Goal: Task Accomplishment & Management: Manage account settings

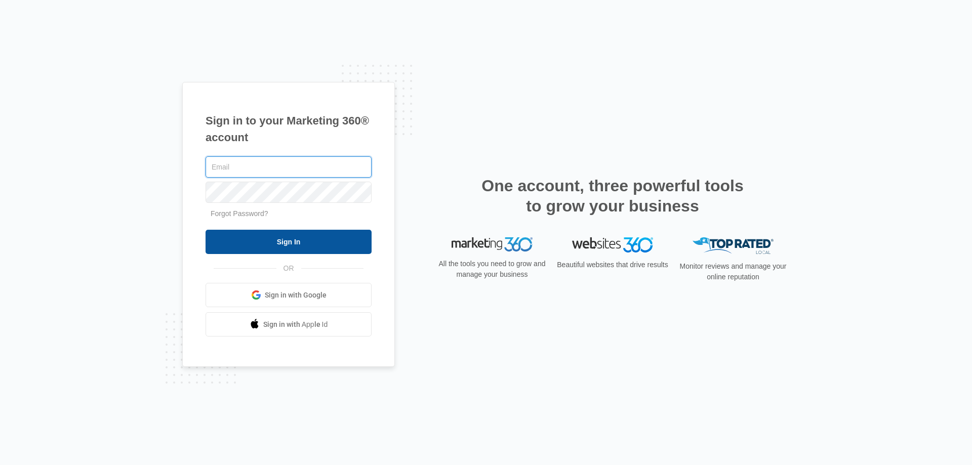
type input "[EMAIL_ADDRESS][DOMAIN_NAME]"
click at [307, 235] on input "Sign In" at bounding box center [289, 242] width 166 height 24
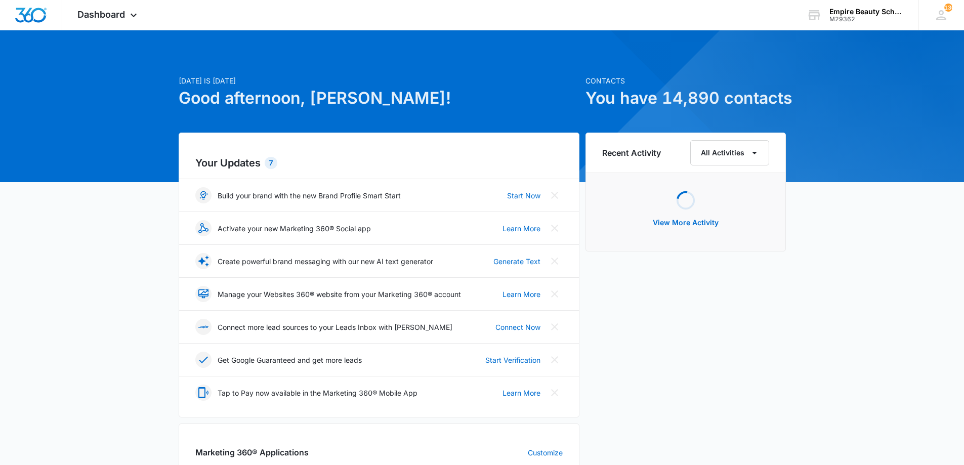
click at [383, 76] on p "Today is Friday, September 5th" at bounding box center [379, 80] width 401 height 11
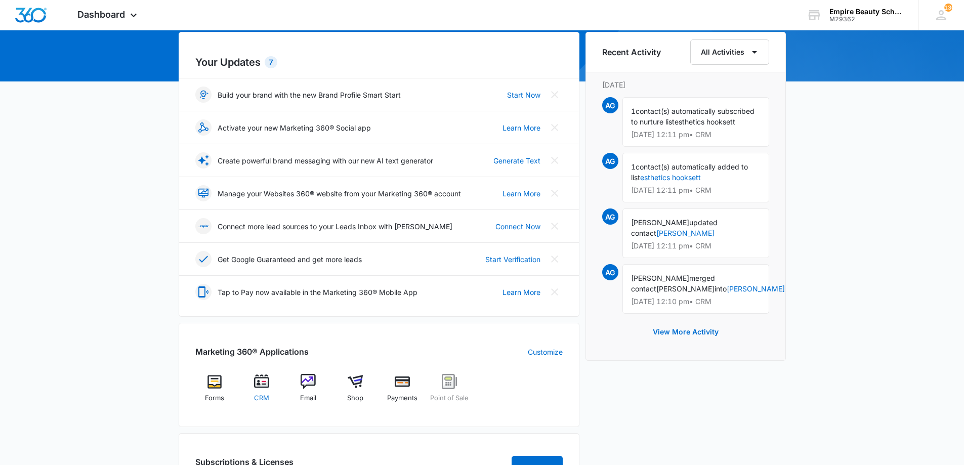
scroll to position [101, 0]
click at [262, 383] on img at bounding box center [261, 381] width 15 height 15
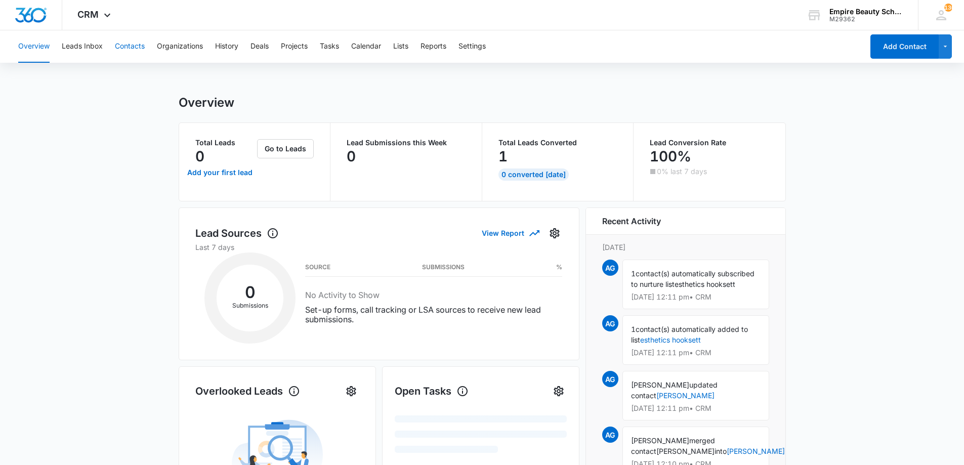
click at [131, 49] on button "Contacts" at bounding box center [130, 46] width 30 height 32
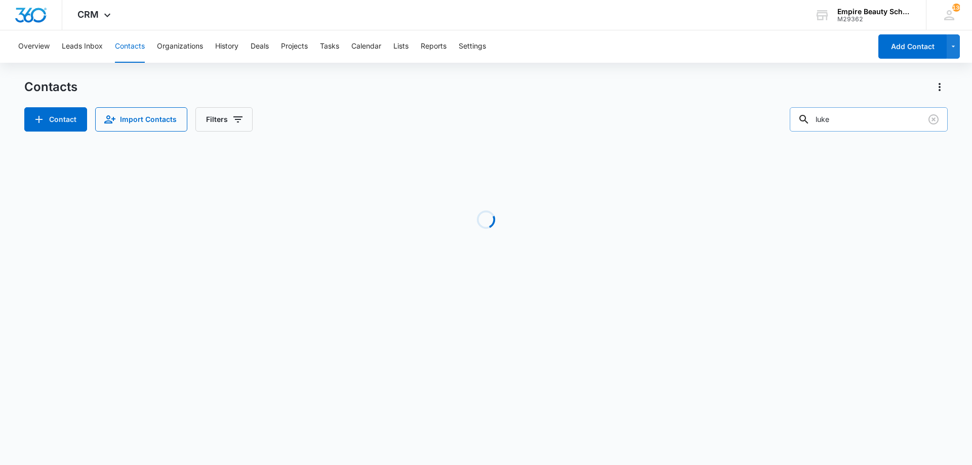
click at [874, 117] on input "luke" at bounding box center [869, 119] width 158 height 24
type input "d"
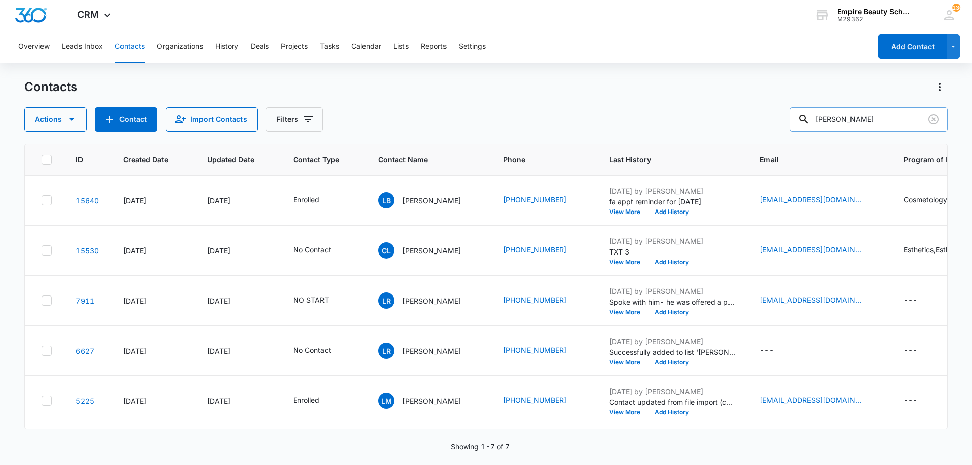
type input "brianna sawyer"
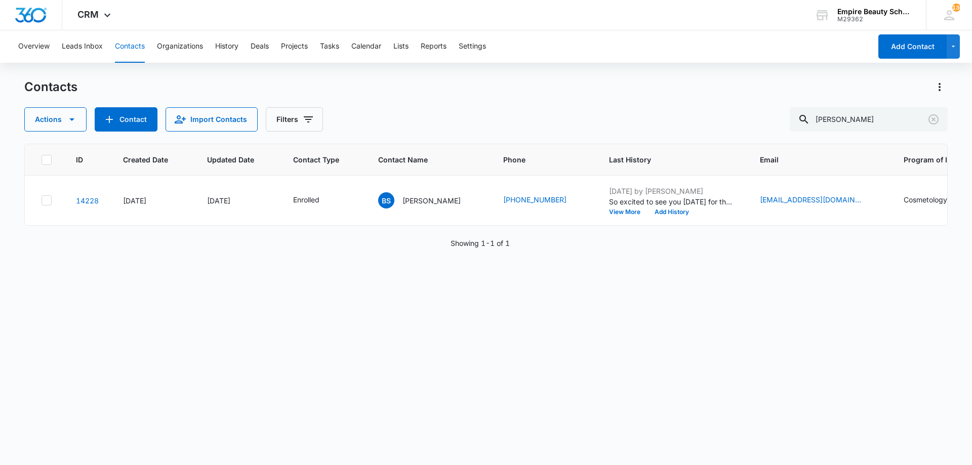
click at [518, 310] on div "ID Created Date Updated Date Contact Type Contact Name Phone Last History Email…" at bounding box center [485, 298] width 923 height 308
click at [431, 202] on p "Brianna Sawyer" at bounding box center [431, 200] width 58 height 11
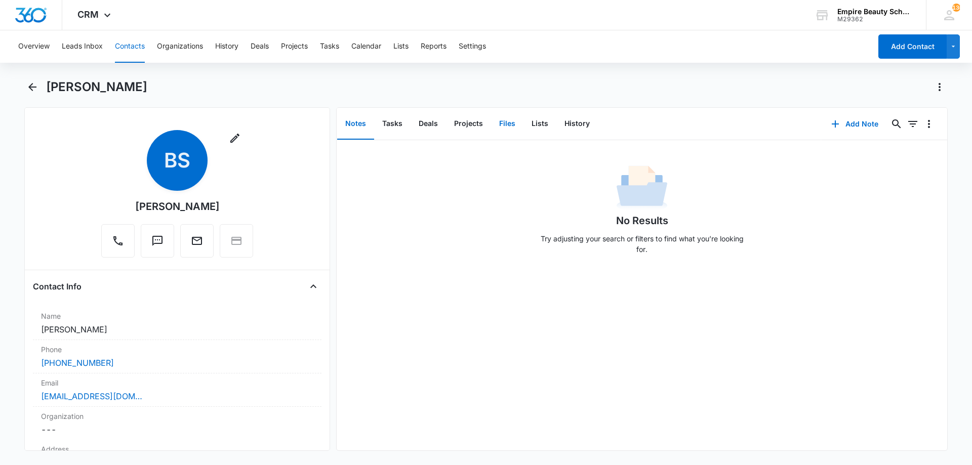
click at [502, 123] on button "Files" at bounding box center [507, 123] width 32 height 31
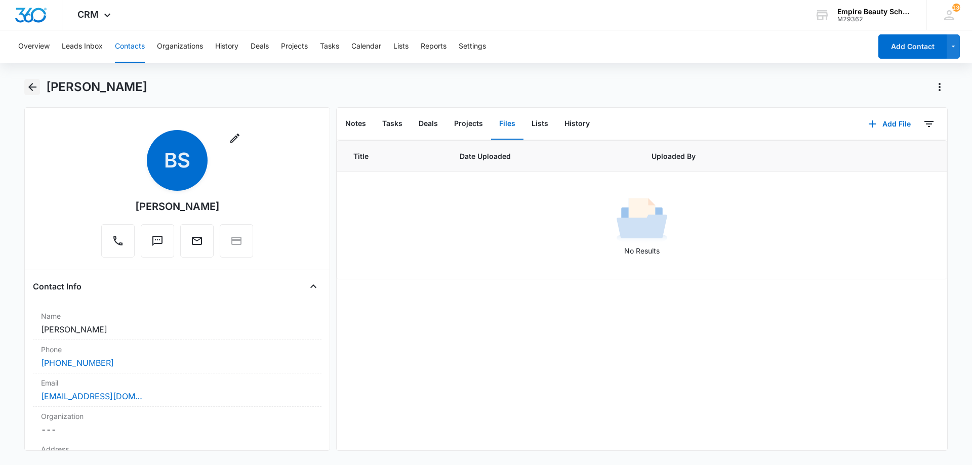
click at [28, 89] on icon "Back" at bounding box center [32, 87] width 12 height 12
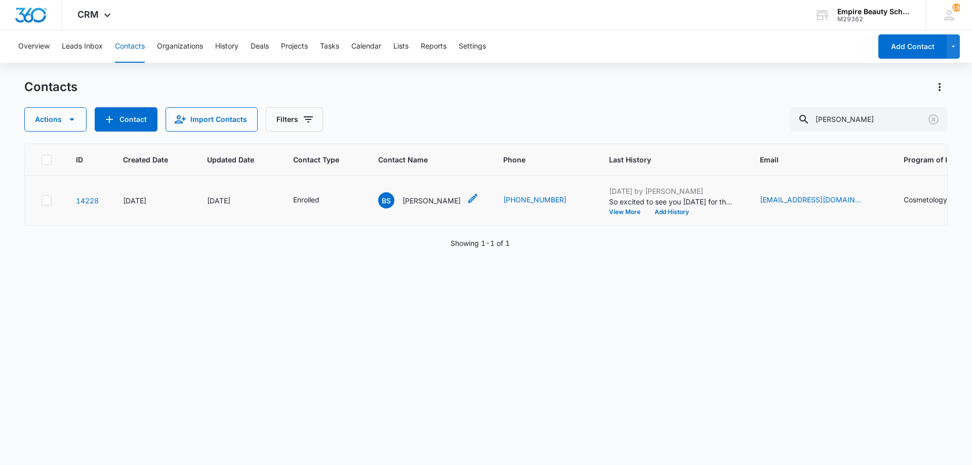
click at [418, 203] on p "Brianna Sawyer" at bounding box center [431, 200] width 58 height 11
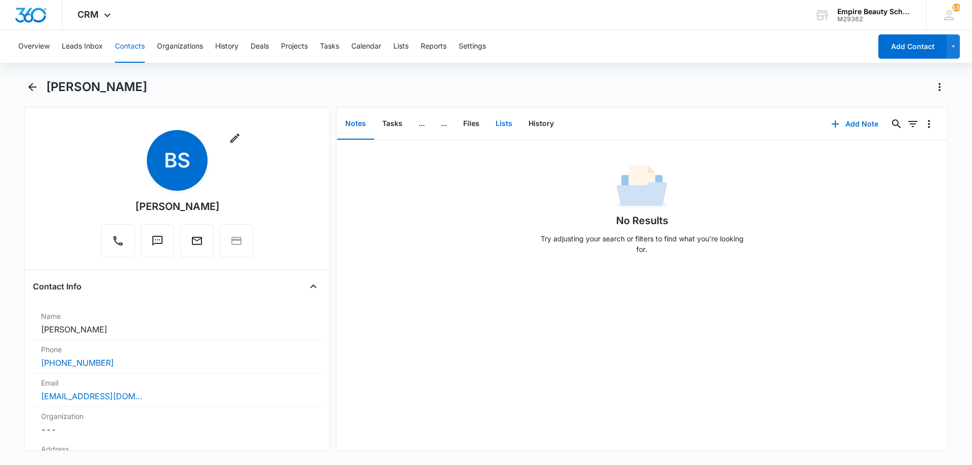
click at [503, 129] on button "Lists" at bounding box center [504, 123] width 33 height 31
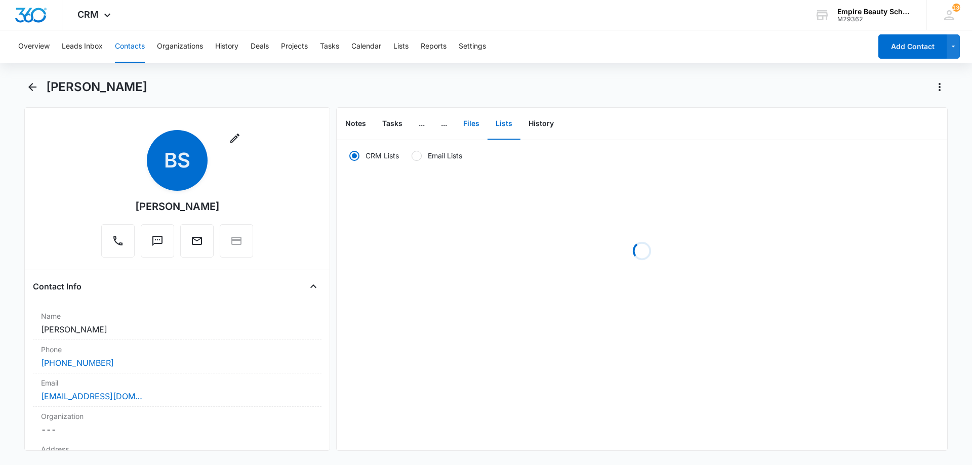
click at [473, 125] on button "Files" at bounding box center [471, 123] width 32 height 31
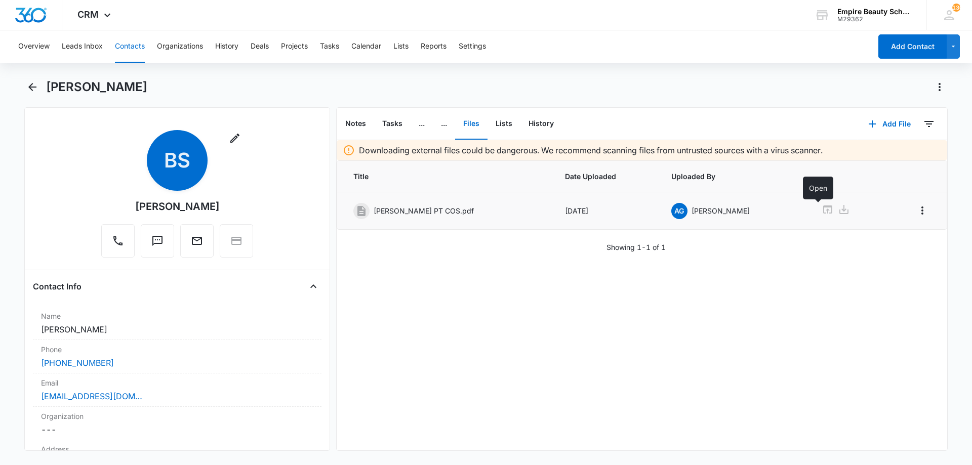
click at [822, 209] on icon at bounding box center [828, 210] width 12 height 12
click at [900, 118] on button "Add File" at bounding box center [889, 124] width 63 height 24
click at [872, 153] on div "Upload Files" at bounding box center [876, 156] width 41 height 7
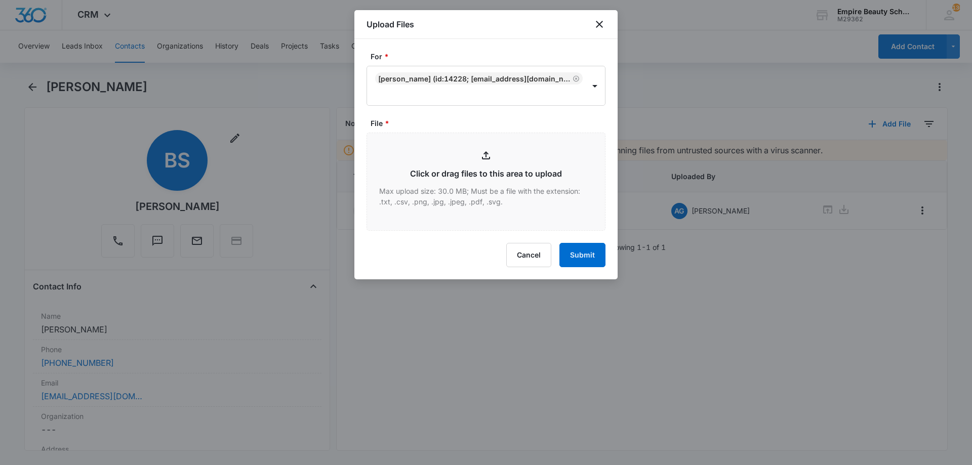
type input "C:\fakepath\Brianna Sawyer PT COS.pdf"
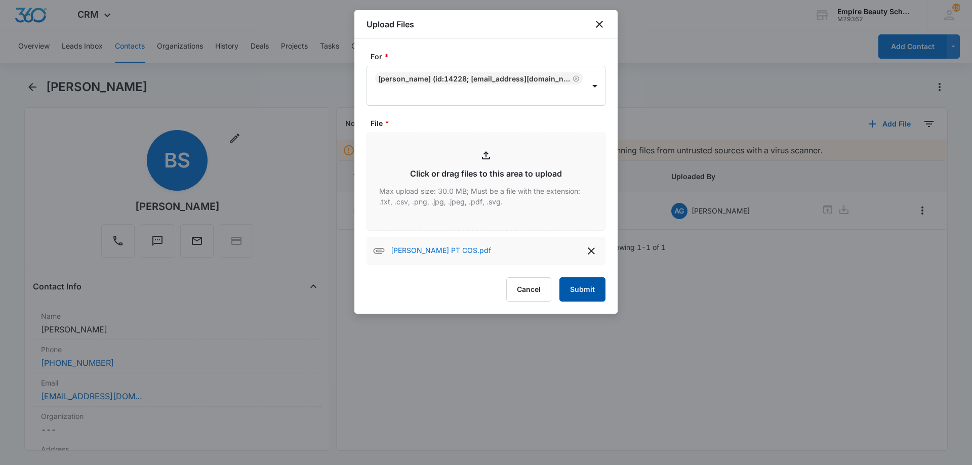
click at [593, 298] on button "Submit" at bounding box center [582, 289] width 46 height 24
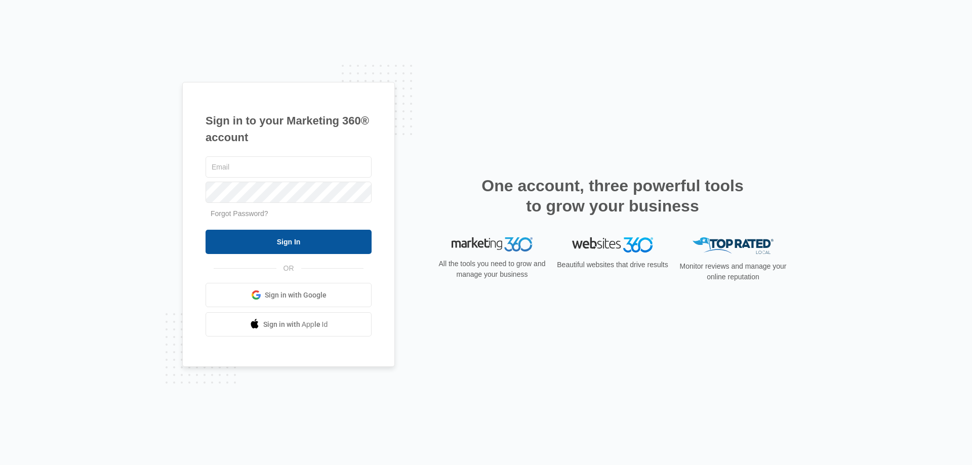
type input "[EMAIL_ADDRESS][DOMAIN_NAME]"
click at [279, 233] on input "Sign In" at bounding box center [289, 242] width 166 height 24
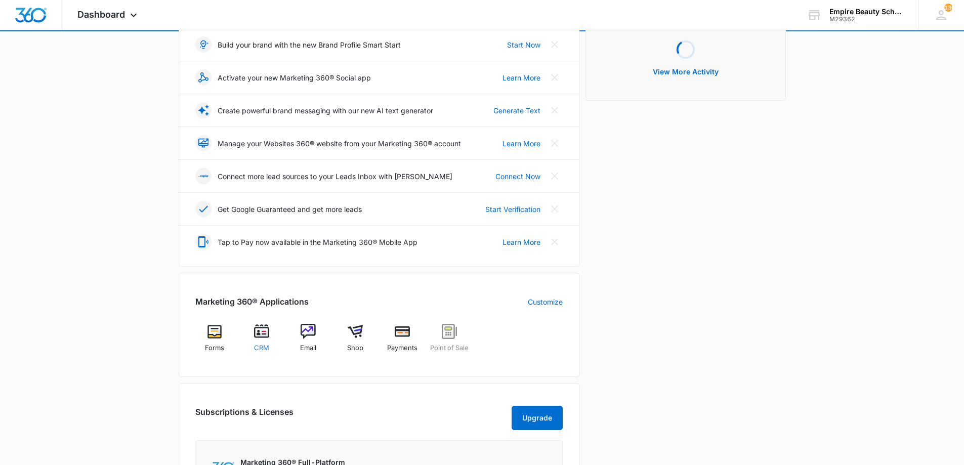
scroll to position [151, 0]
click at [261, 334] on img at bounding box center [261, 331] width 15 height 15
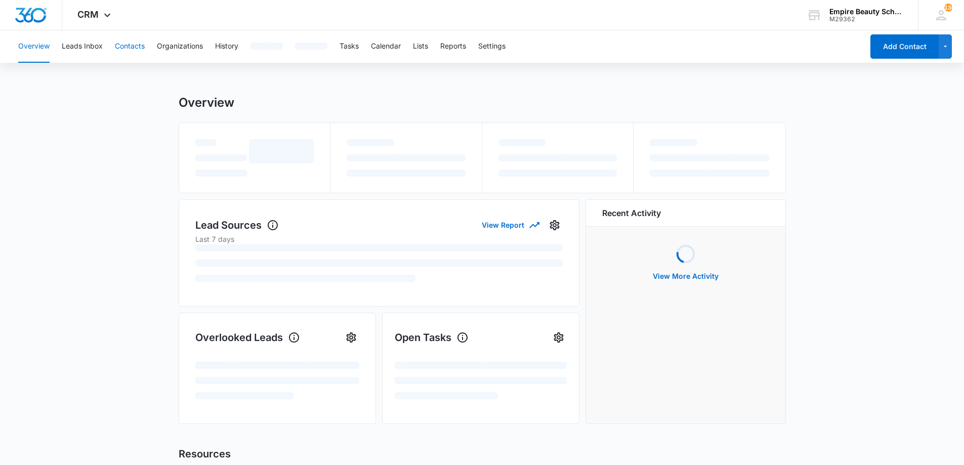
click at [133, 48] on button "Contacts" at bounding box center [130, 46] width 30 height 32
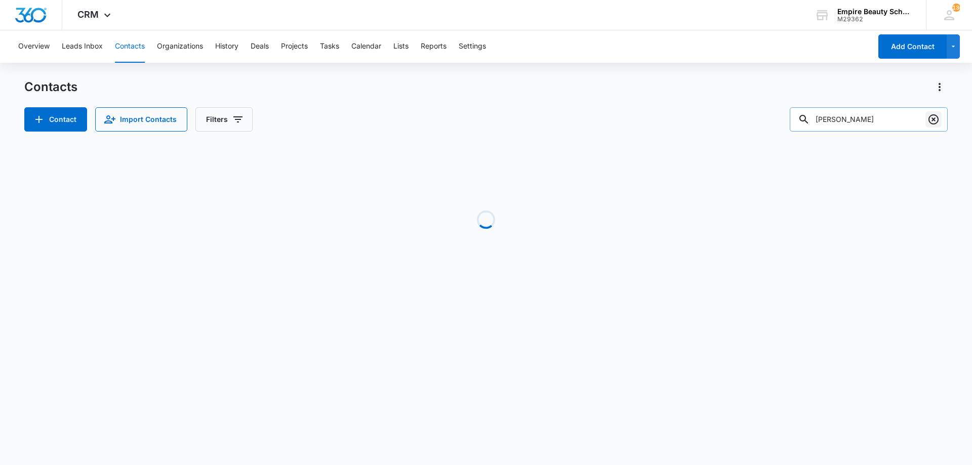
click at [927, 118] on icon "Clear" at bounding box center [933, 119] width 12 height 12
type input "patience"
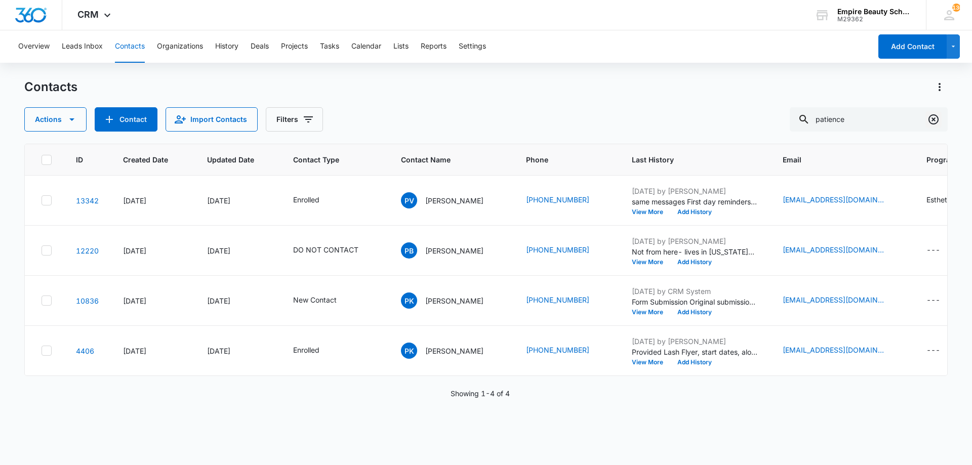
click at [938, 117] on icon "Clear" at bounding box center [933, 119] width 12 height 12
